Goal: Task Accomplishment & Management: Manage account settings

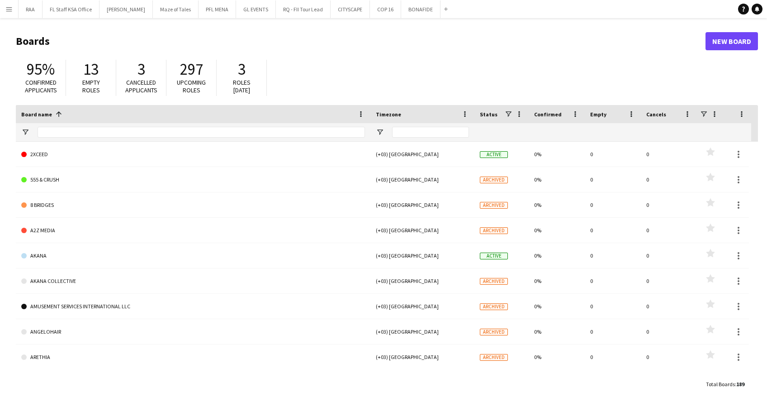
click at [3, 10] on button "Menu" at bounding box center [9, 9] width 18 height 18
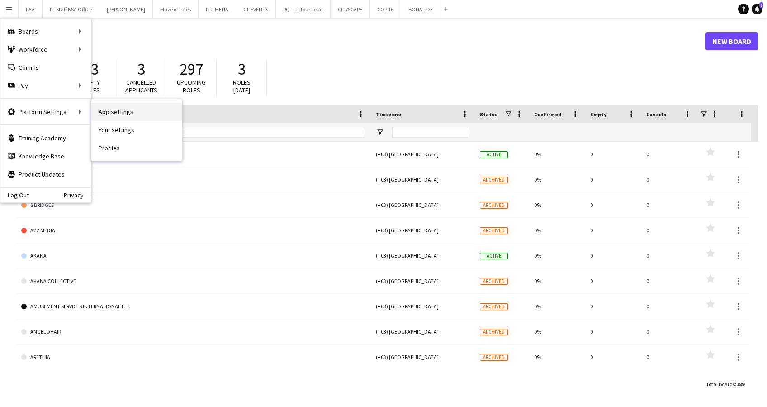
click at [118, 108] on link "App settings" at bounding box center [136, 112] width 90 height 18
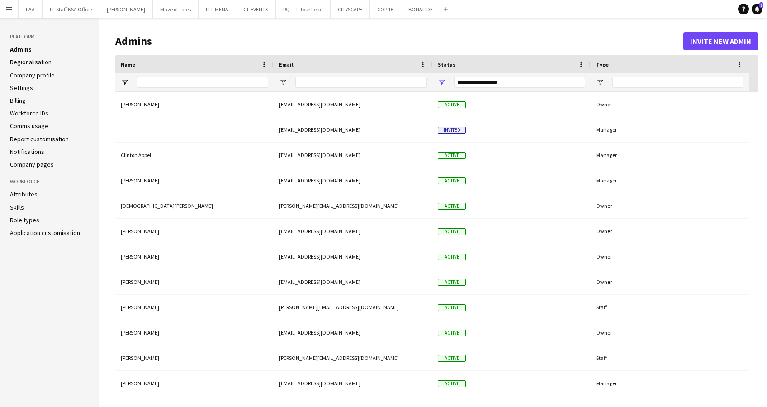
click at [23, 219] on link "Role types" at bounding box center [24, 220] width 29 height 8
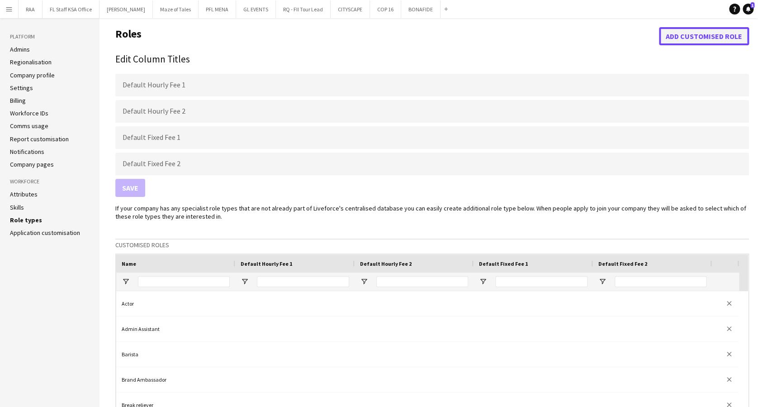
click at [718, 38] on button "Add customised role" at bounding box center [704, 36] width 90 height 18
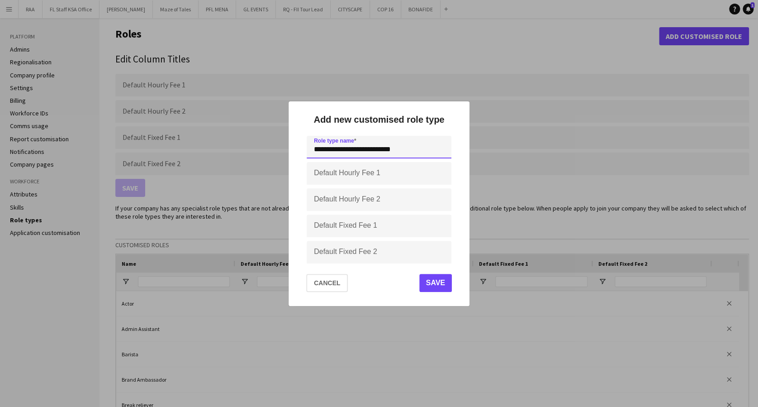
type input "**********"
click at [436, 285] on button "Save" at bounding box center [435, 283] width 33 height 18
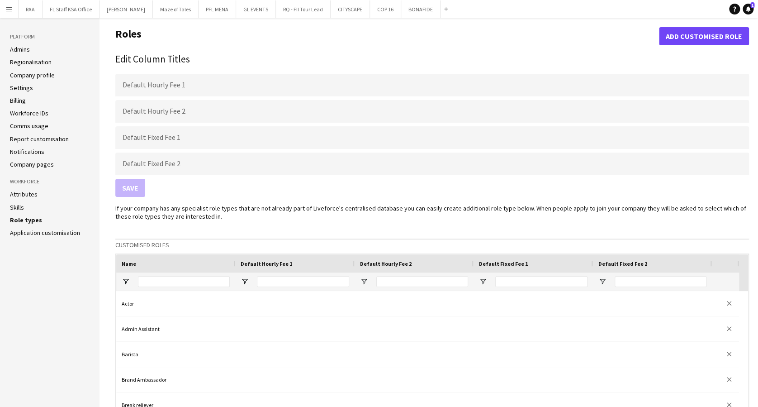
click at [19, 44] on aside "Platform Admins Regionalisation Company profile Settings Billing Workforce IDs …" at bounding box center [50, 403] width 100 height 770
click at [20, 48] on link "Admins" at bounding box center [20, 49] width 20 height 8
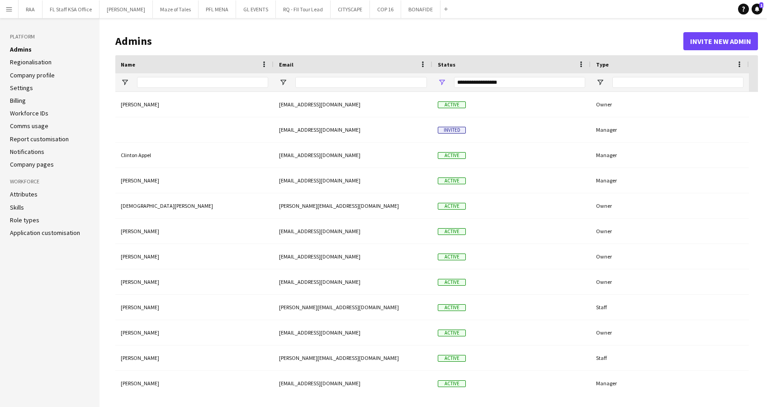
click at [8, 9] on app-icon "Menu" at bounding box center [8, 8] width 7 height 7
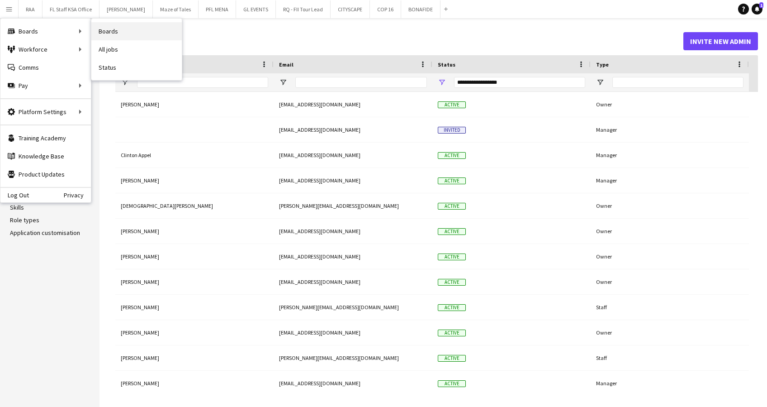
click at [105, 30] on link "Boards" at bounding box center [136, 31] width 90 height 18
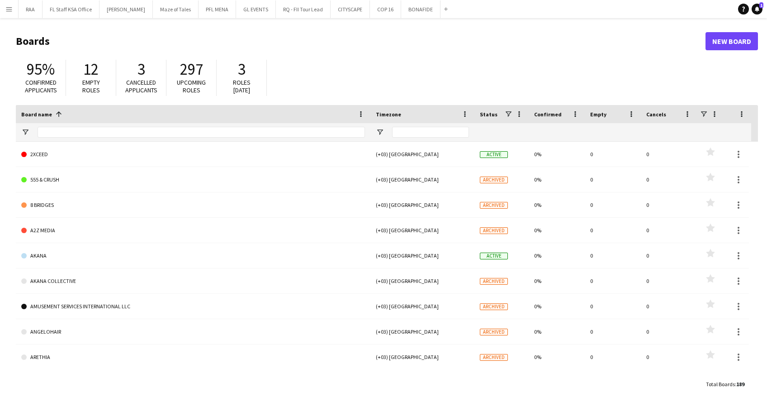
click at [13, 11] on button "Menu" at bounding box center [9, 9] width 18 height 18
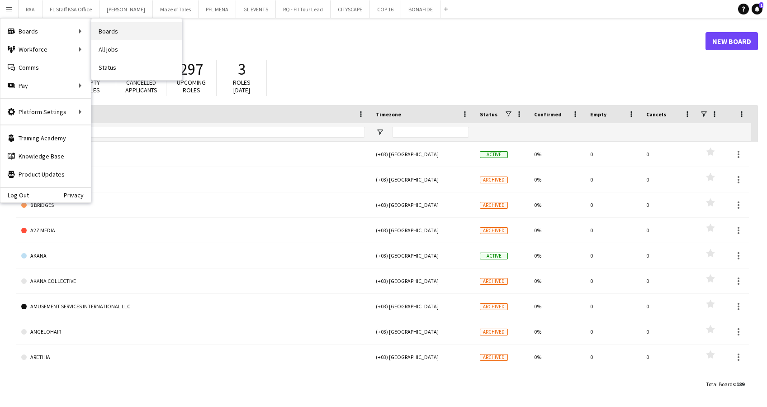
click at [105, 29] on link "Boards" at bounding box center [136, 31] width 90 height 18
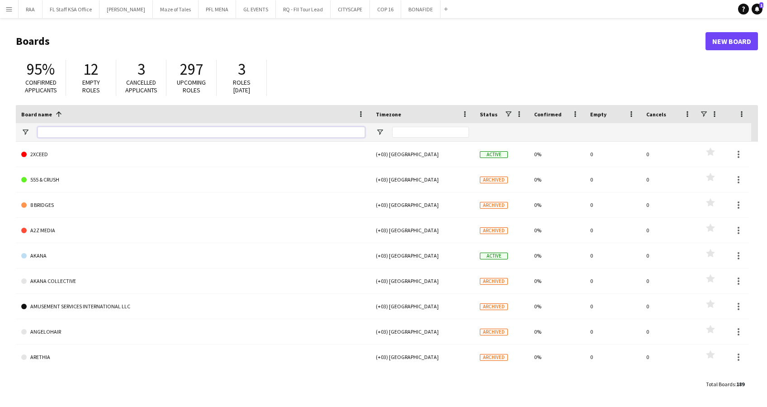
click at [125, 129] on input "Board name Filter Input" at bounding box center [202, 132] width 328 height 11
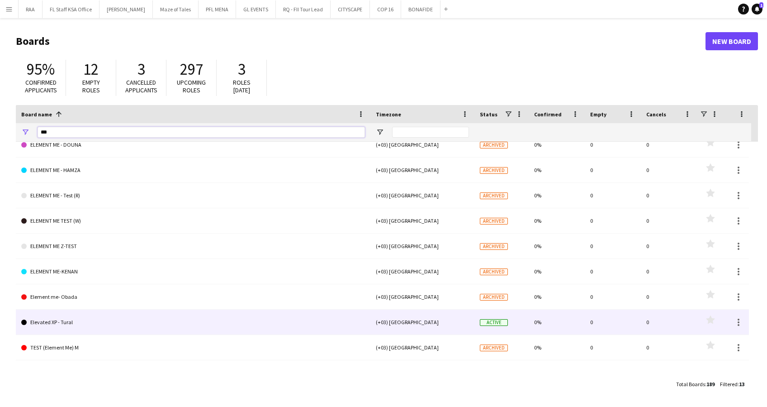
scroll to position [105, 0]
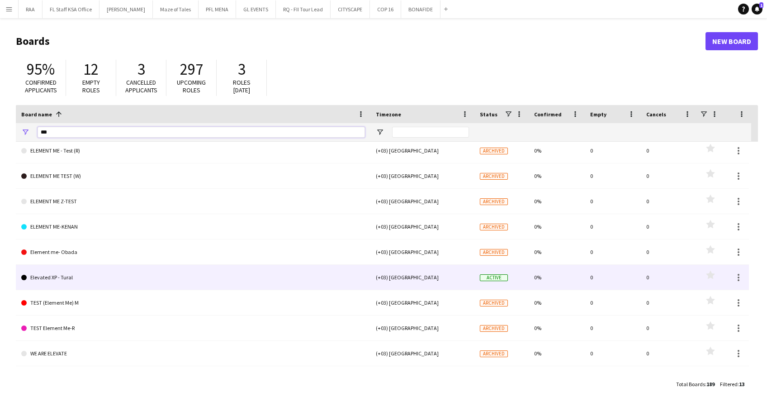
type input "***"
click at [114, 282] on link "Elevated XP - Tural" at bounding box center [193, 277] width 344 height 25
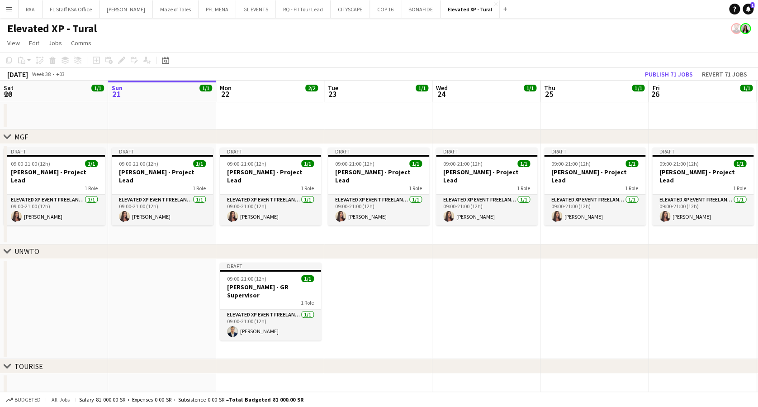
click at [360, 355] on app-date-cell at bounding box center [378, 309] width 108 height 100
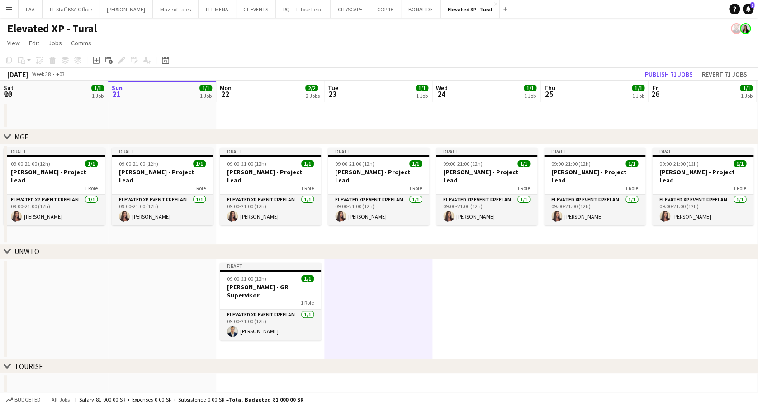
scroll to position [9, 0]
